Goal: Navigation & Orientation: Understand site structure

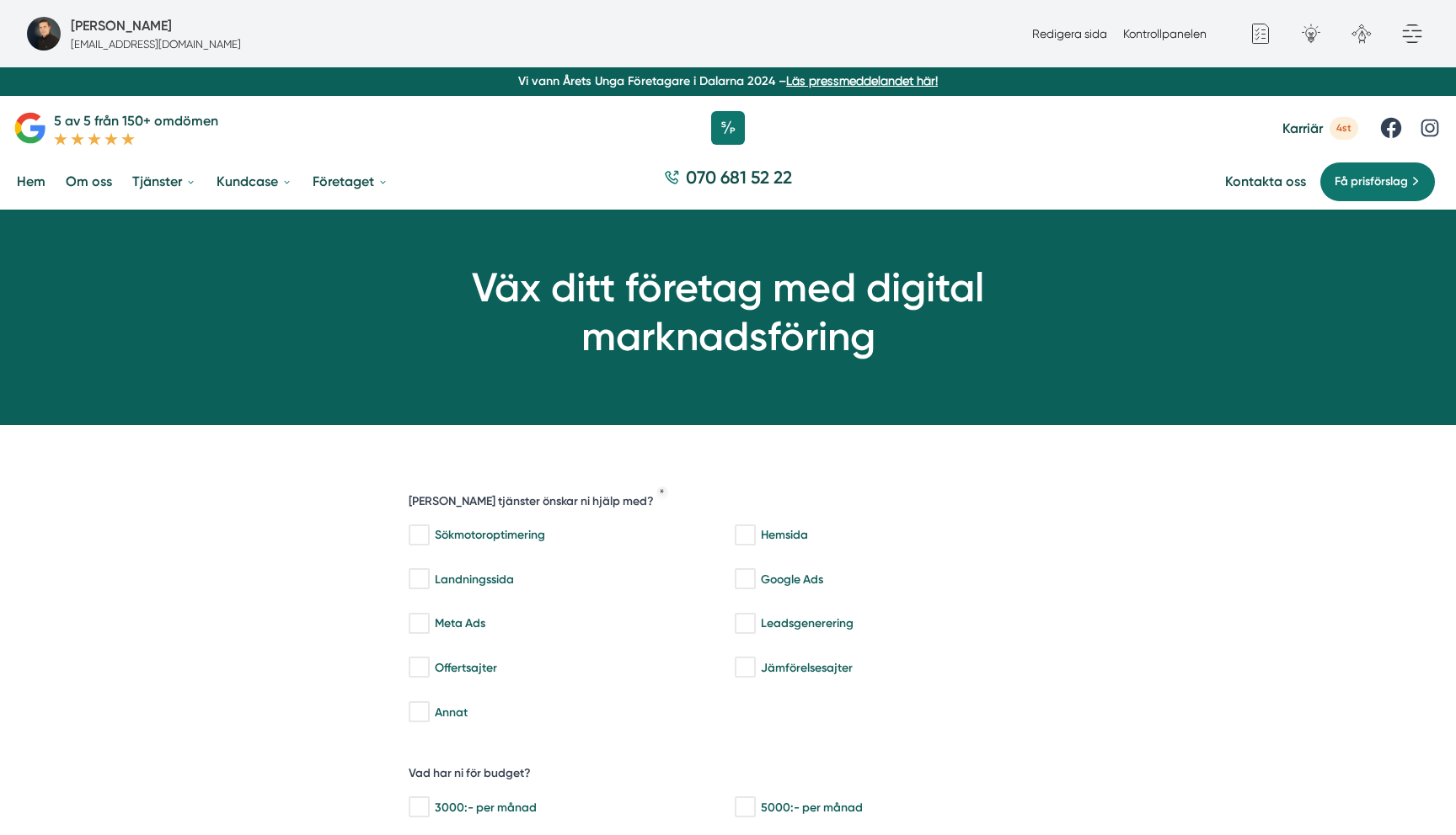
click at [86, 178] on link "Om oss" at bounding box center [88, 182] width 53 height 43
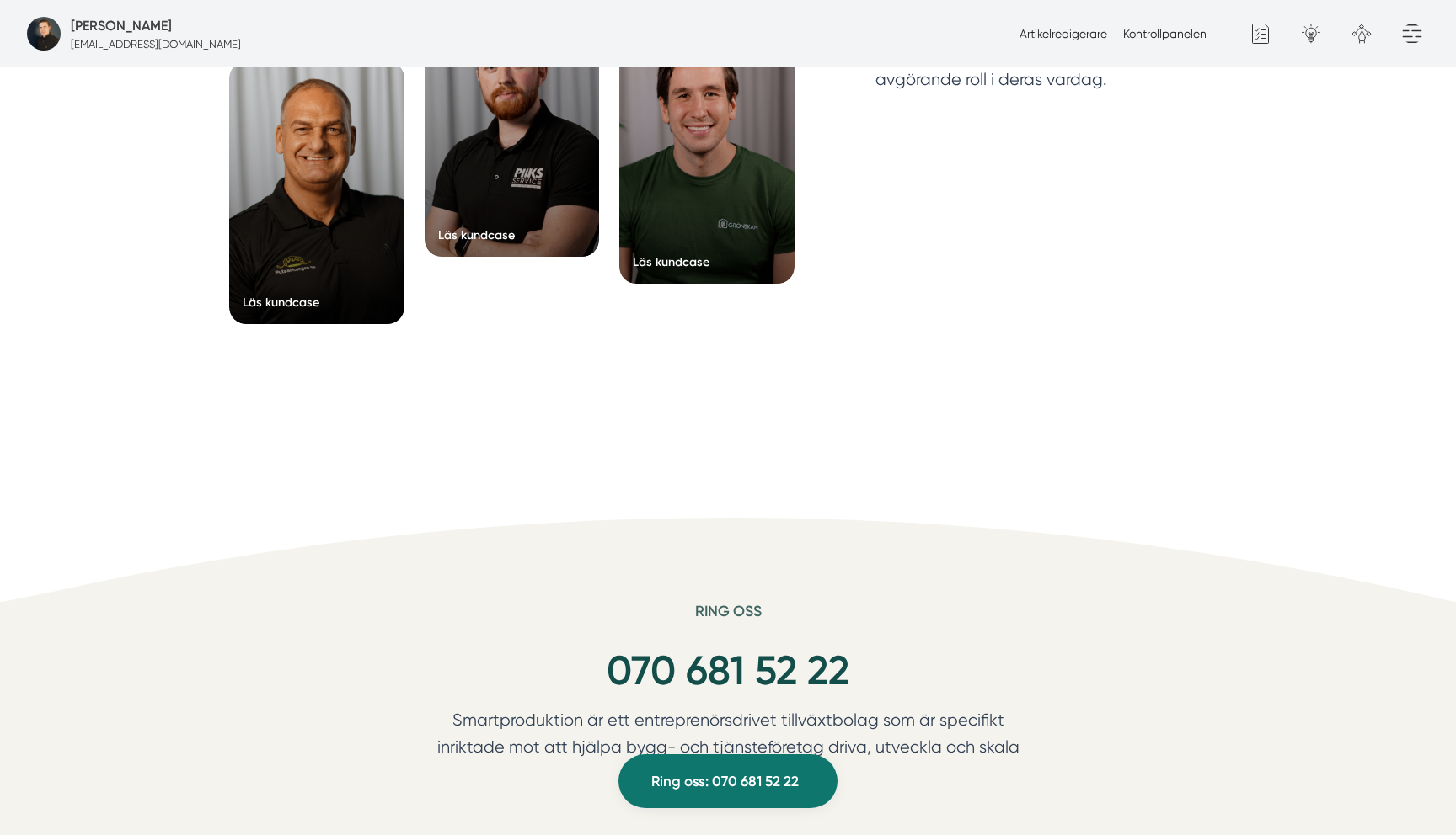
scroll to position [4317, 0]
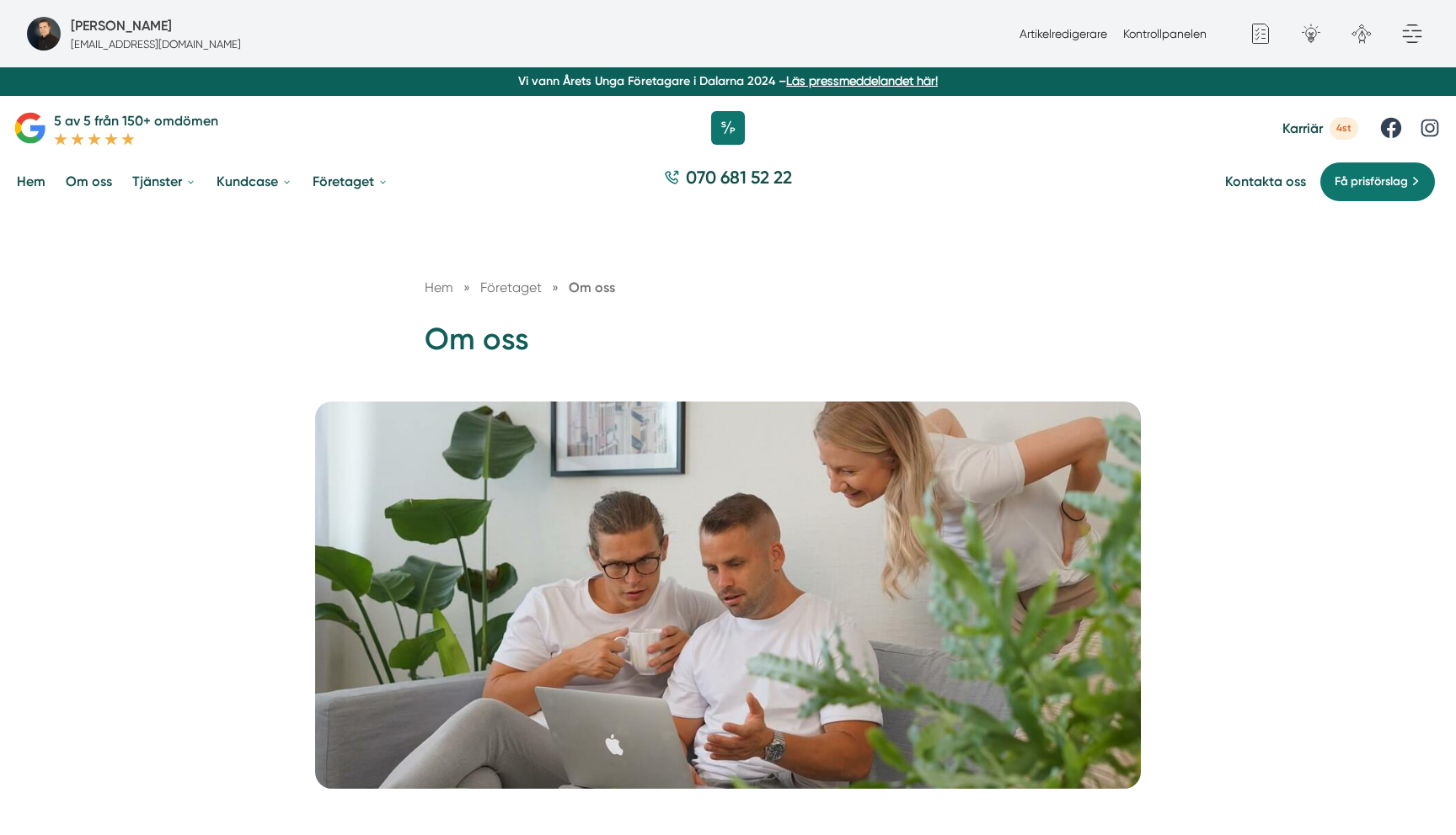
click at [45, 153] on div at bounding box center [728, 128] width 1456 height 51
click at [35, 175] on link "Hem" at bounding box center [31, 182] width 36 height 43
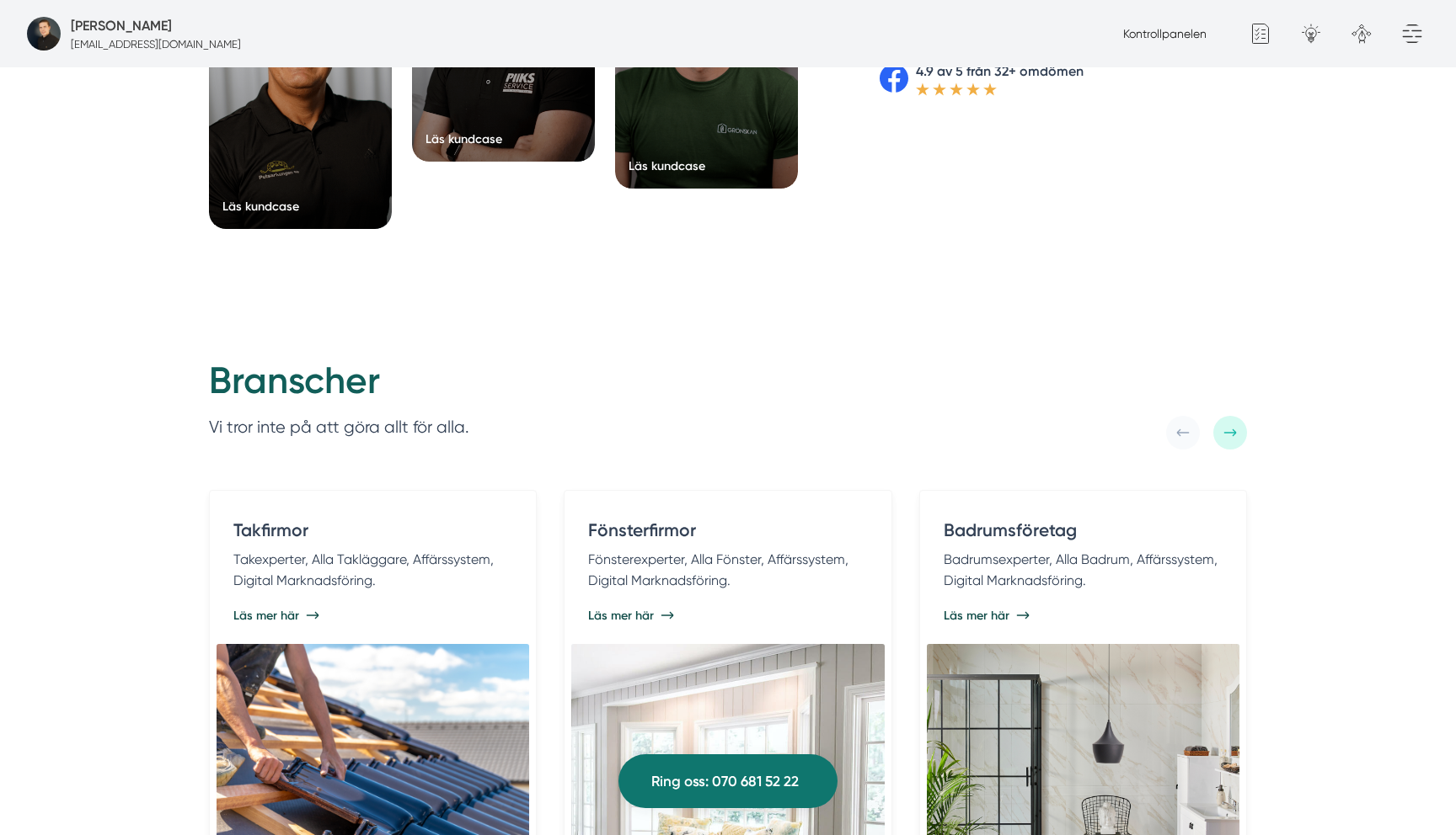
scroll to position [3080, 0]
